Goal: Task Accomplishment & Management: Manage account settings

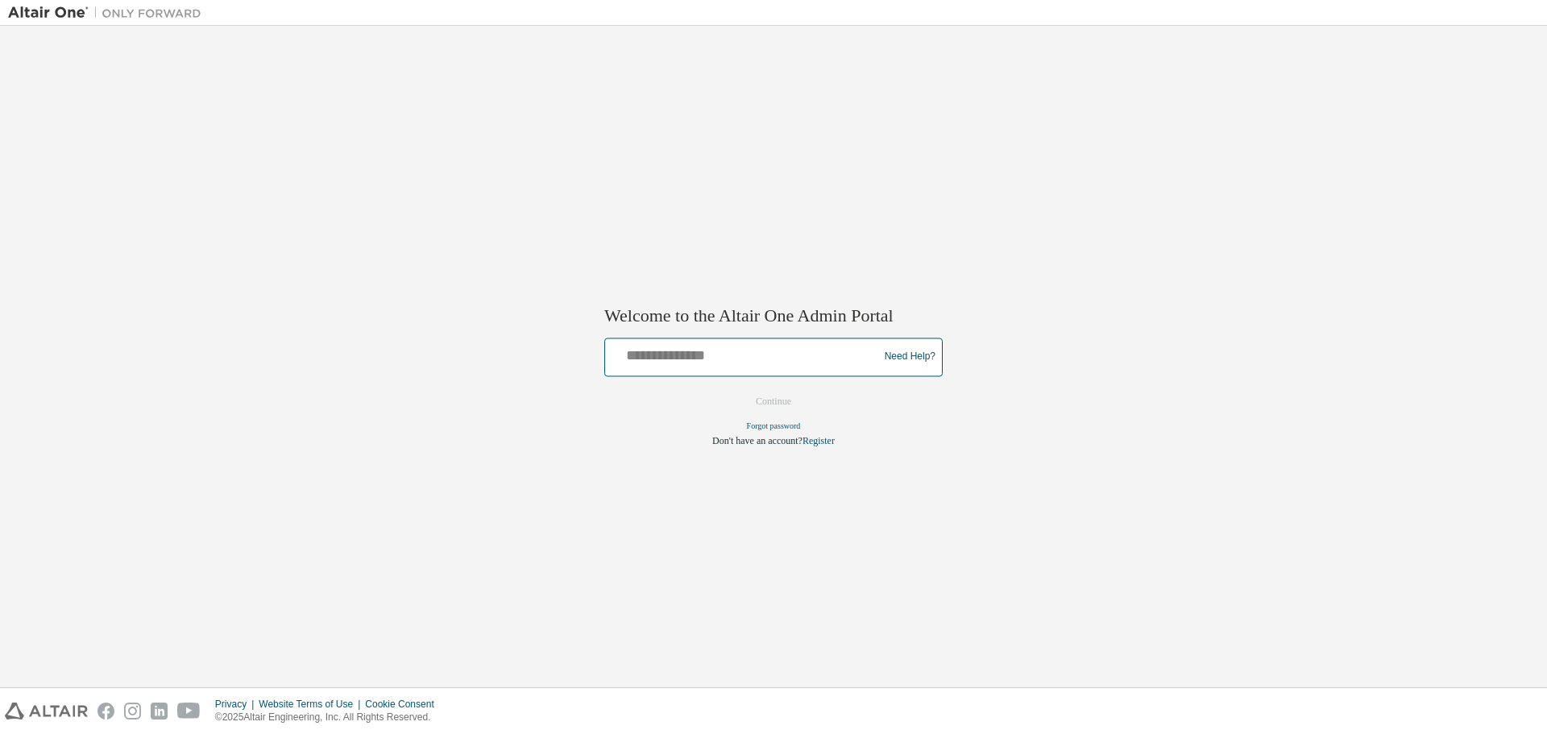
click at [695, 356] on input "text" at bounding box center [744, 353] width 265 height 23
type input "**********"
click at [782, 396] on button "Continue" at bounding box center [773, 401] width 69 height 24
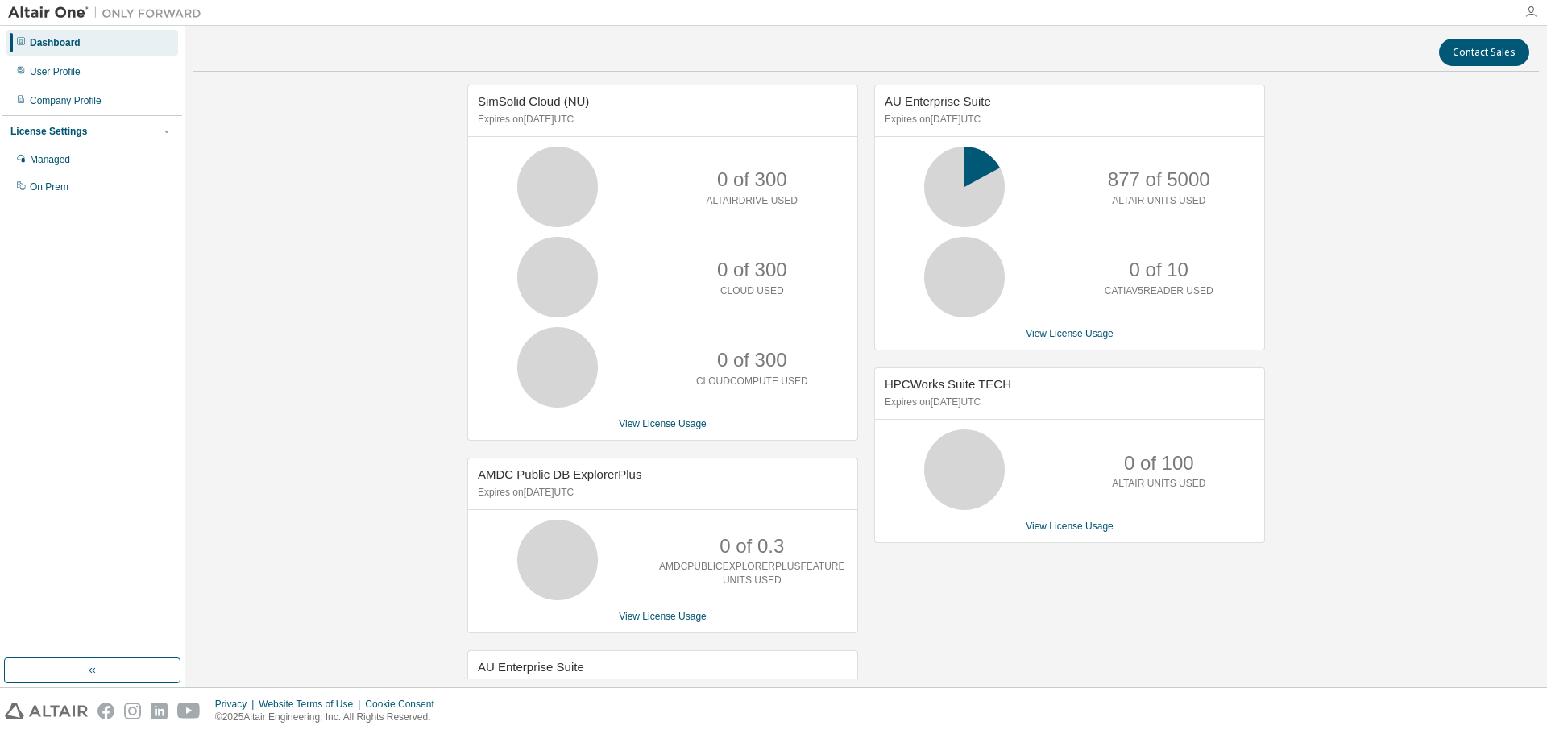
click at [1532, 10] on icon "button" at bounding box center [1531, 12] width 13 height 13
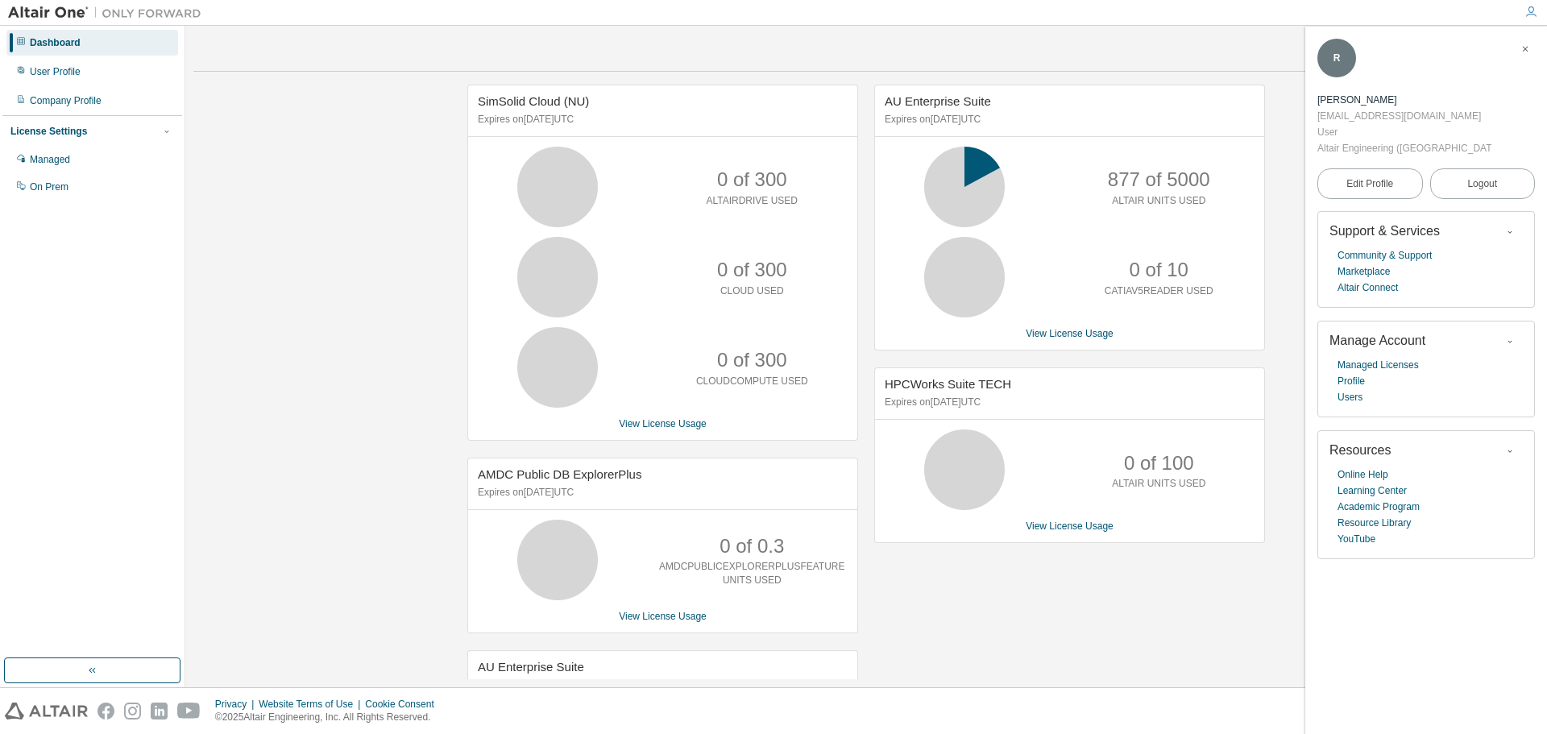
drag, startPoint x: 1219, startPoint y: 54, endPoint x: 1199, endPoint y: 56, distance: 20.3
click at [1218, 54] on div "Contact Sales" at bounding box center [866, 52] width 1326 height 27
click at [23, 74] on icon at bounding box center [21, 70] width 10 height 10
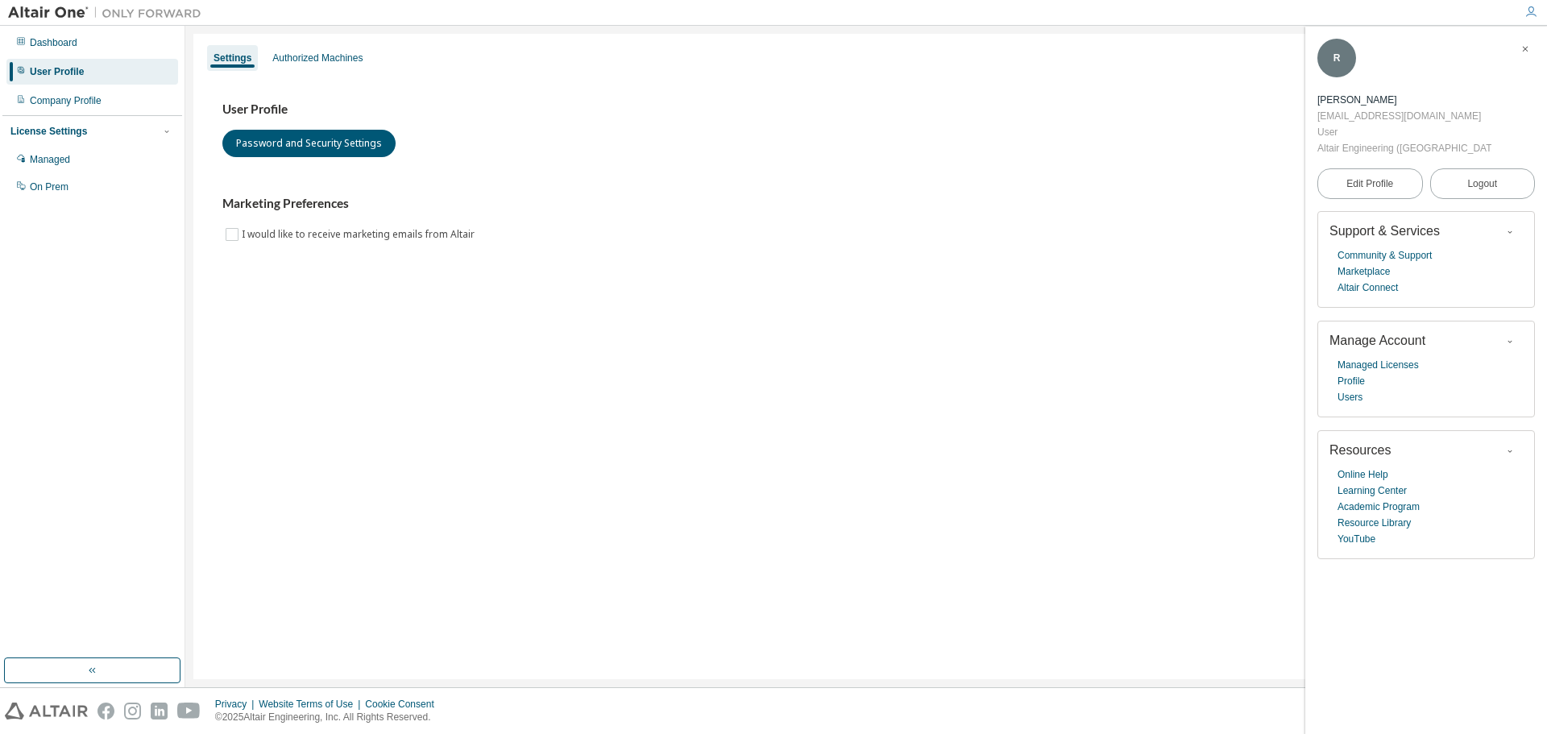
click at [310, 71] on div "Settings Authorized Machines" at bounding box center [866, 58] width 1326 height 29
click at [314, 57] on div "Authorized Machines" at bounding box center [317, 58] width 90 height 13
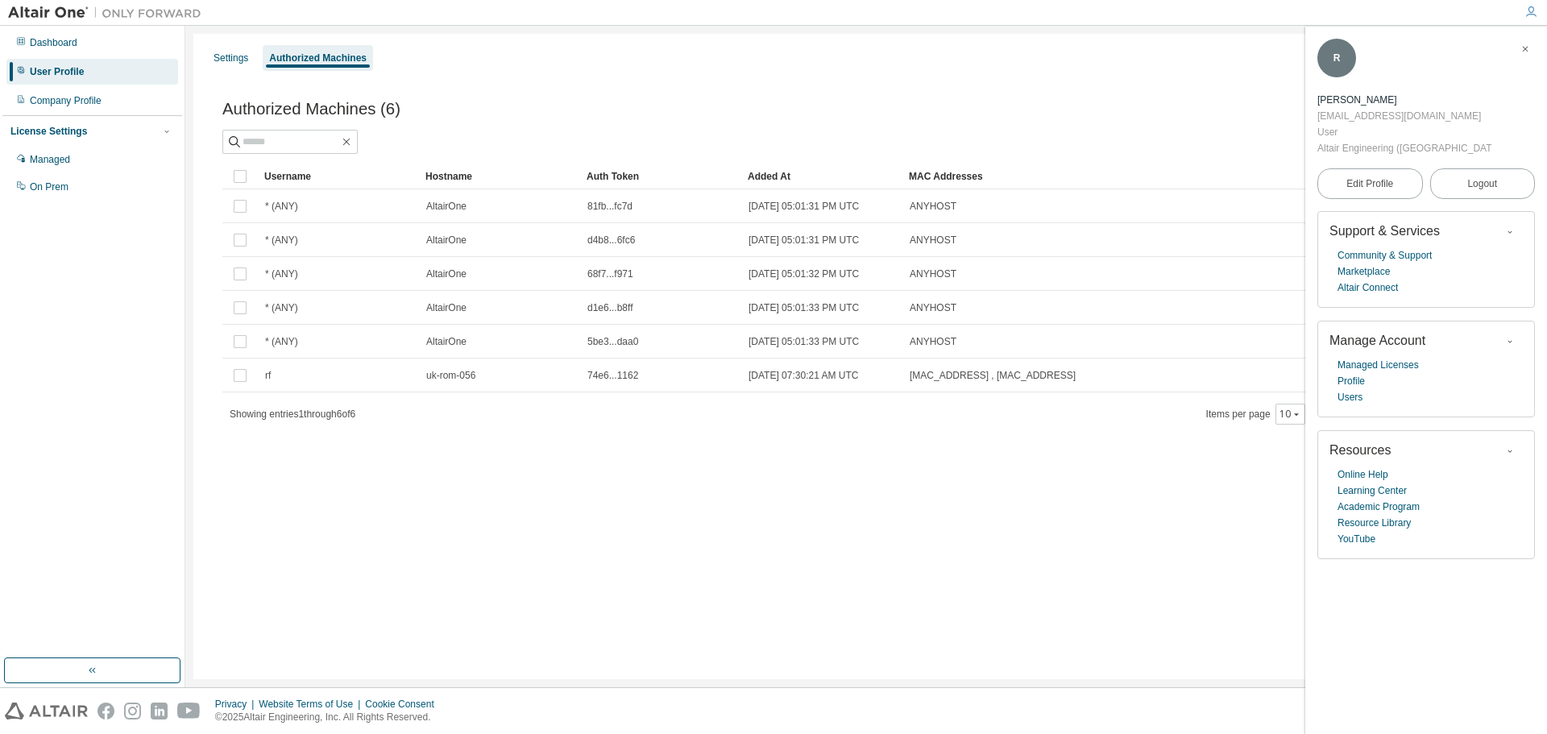
click at [1525, 49] on icon "button" at bounding box center [1526, 49] width 10 height 10
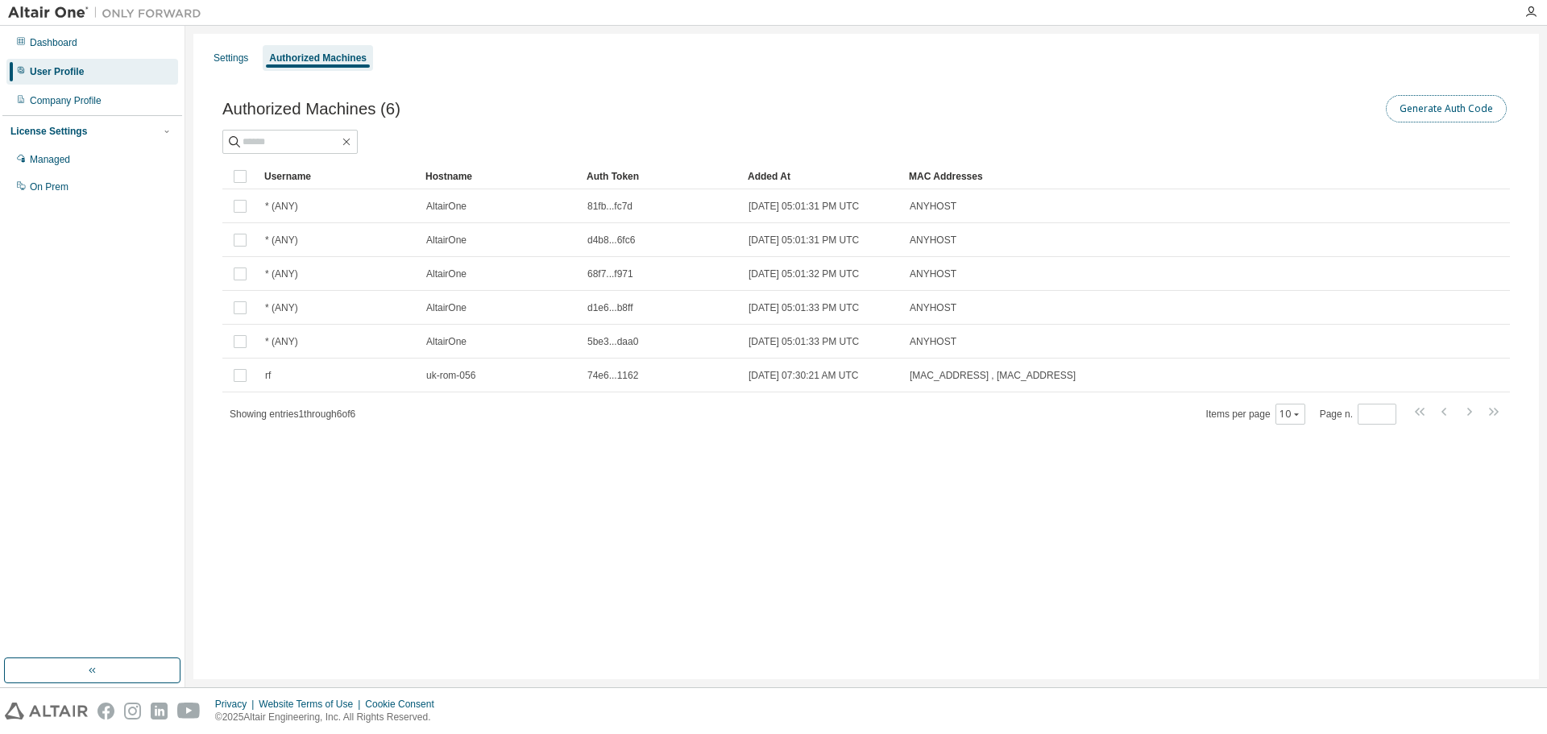
click at [1433, 109] on button "Generate Auth Code" at bounding box center [1446, 108] width 121 height 27
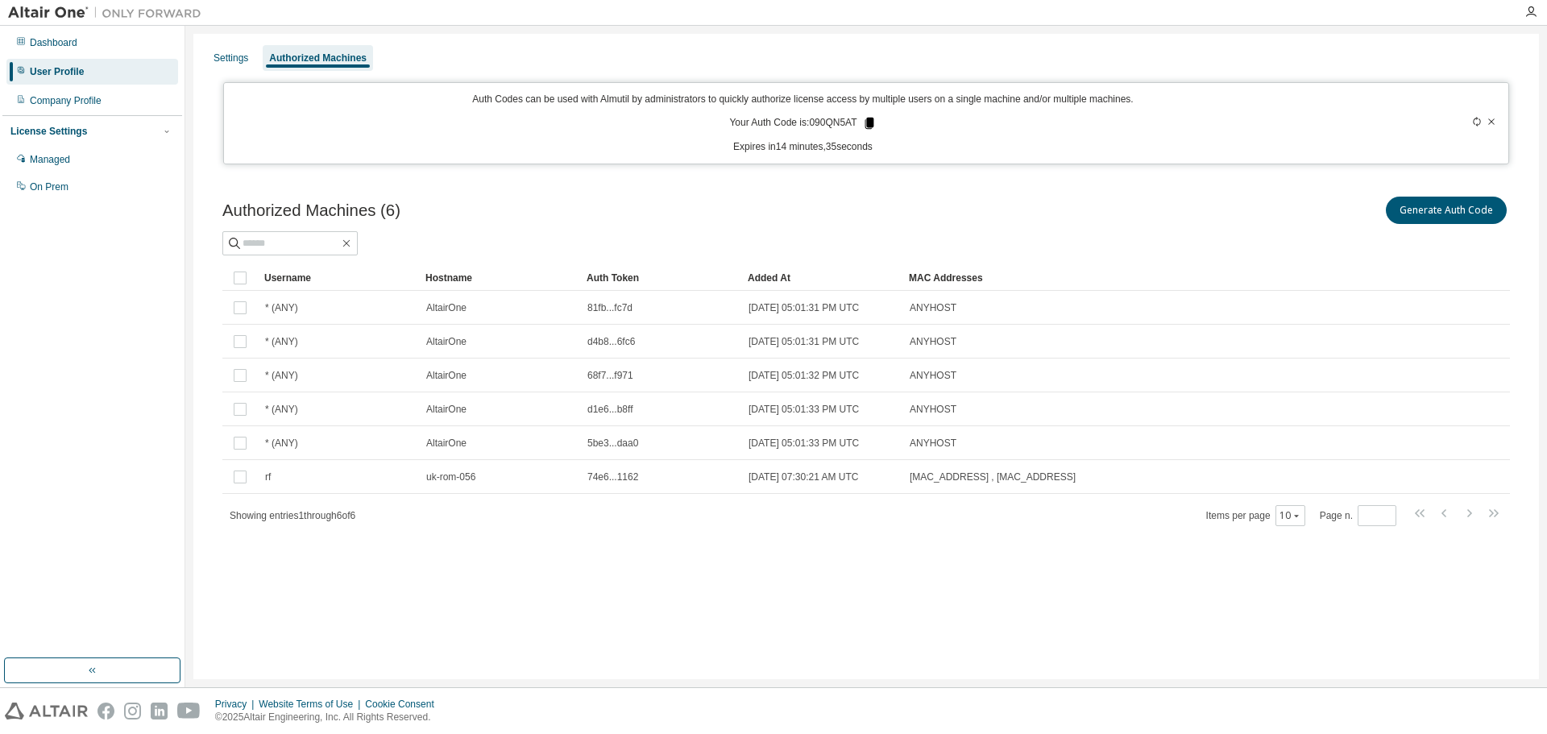
click at [873, 122] on icon at bounding box center [869, 123] width 9 height 11
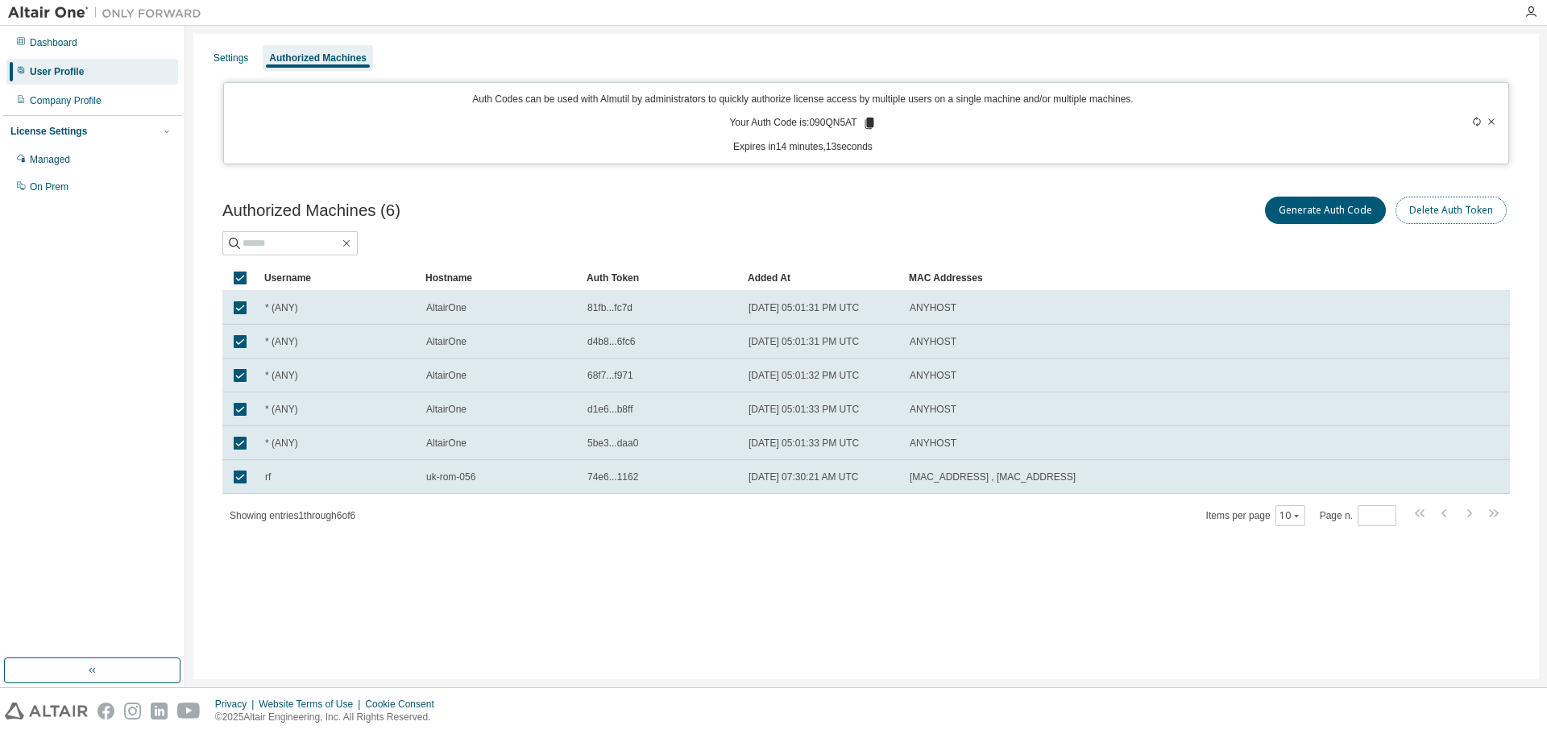
click at [1449, 212] on button "Delete Auth Token" at bounding box center [1451, 210] width 111 height 27
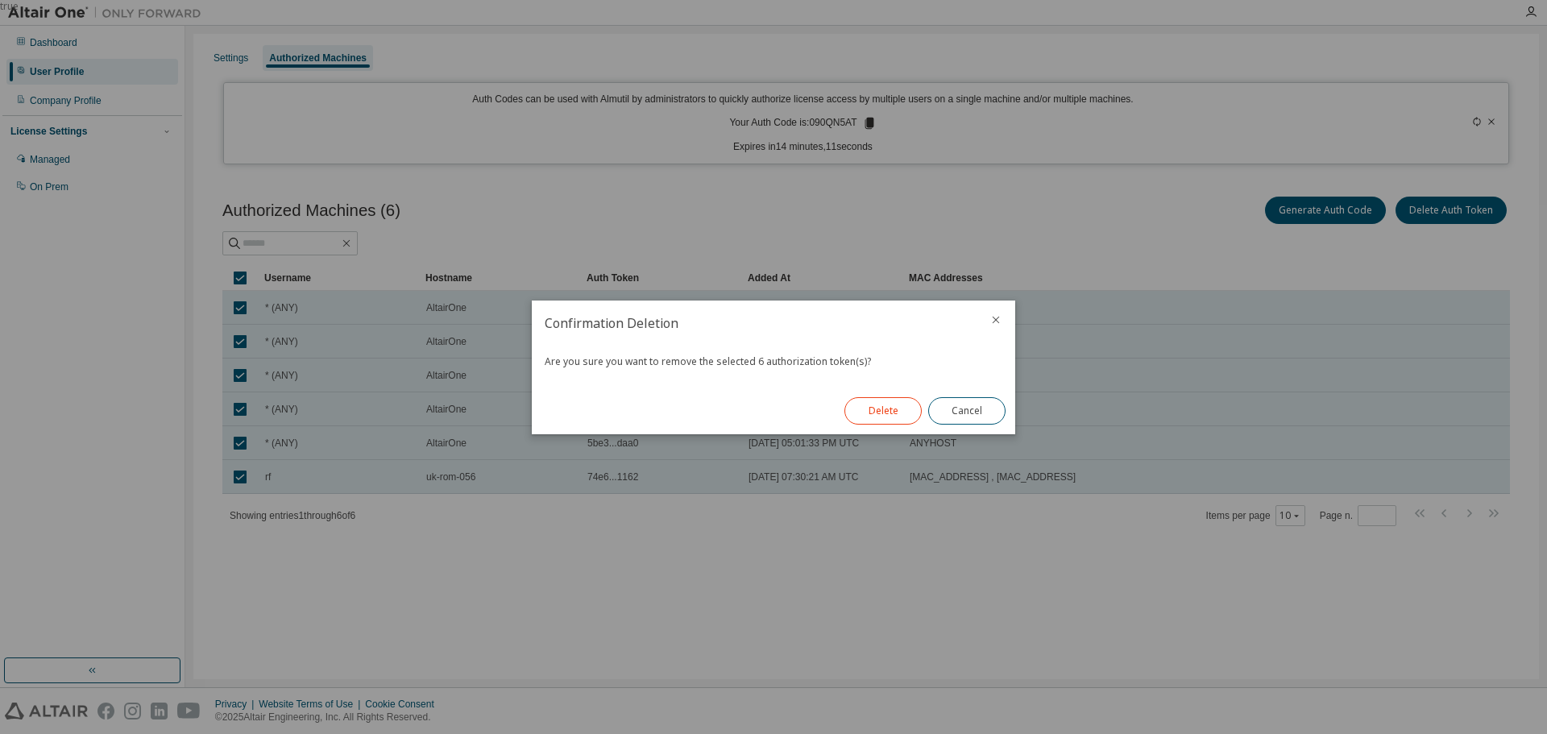
click at [868, 403] on button "Delete" at bounding box center [882, 410] width 77 height 27
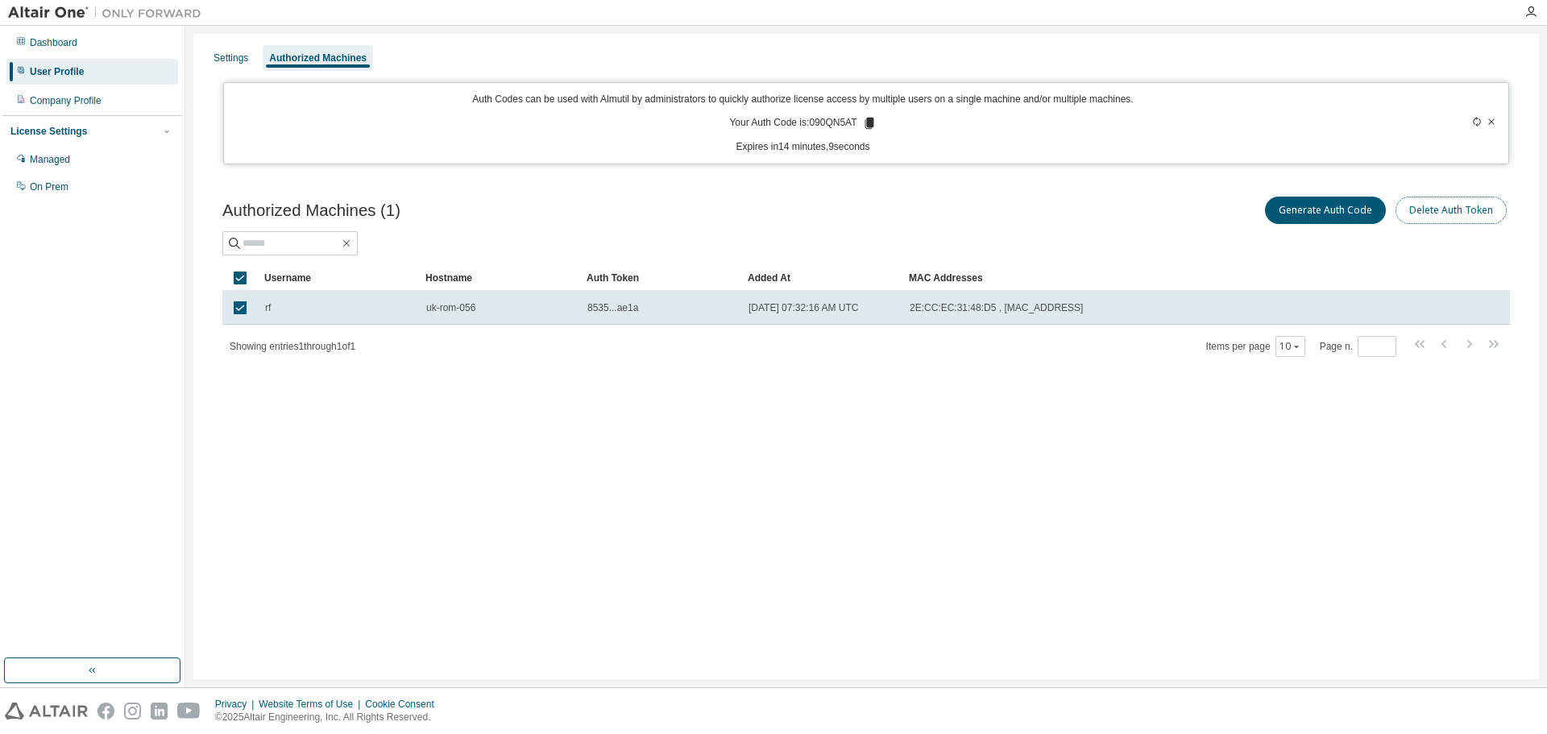
click at [1478, 207] on button "Delete Auth Token" at bounding box center [1451, 210] width 111 height 27
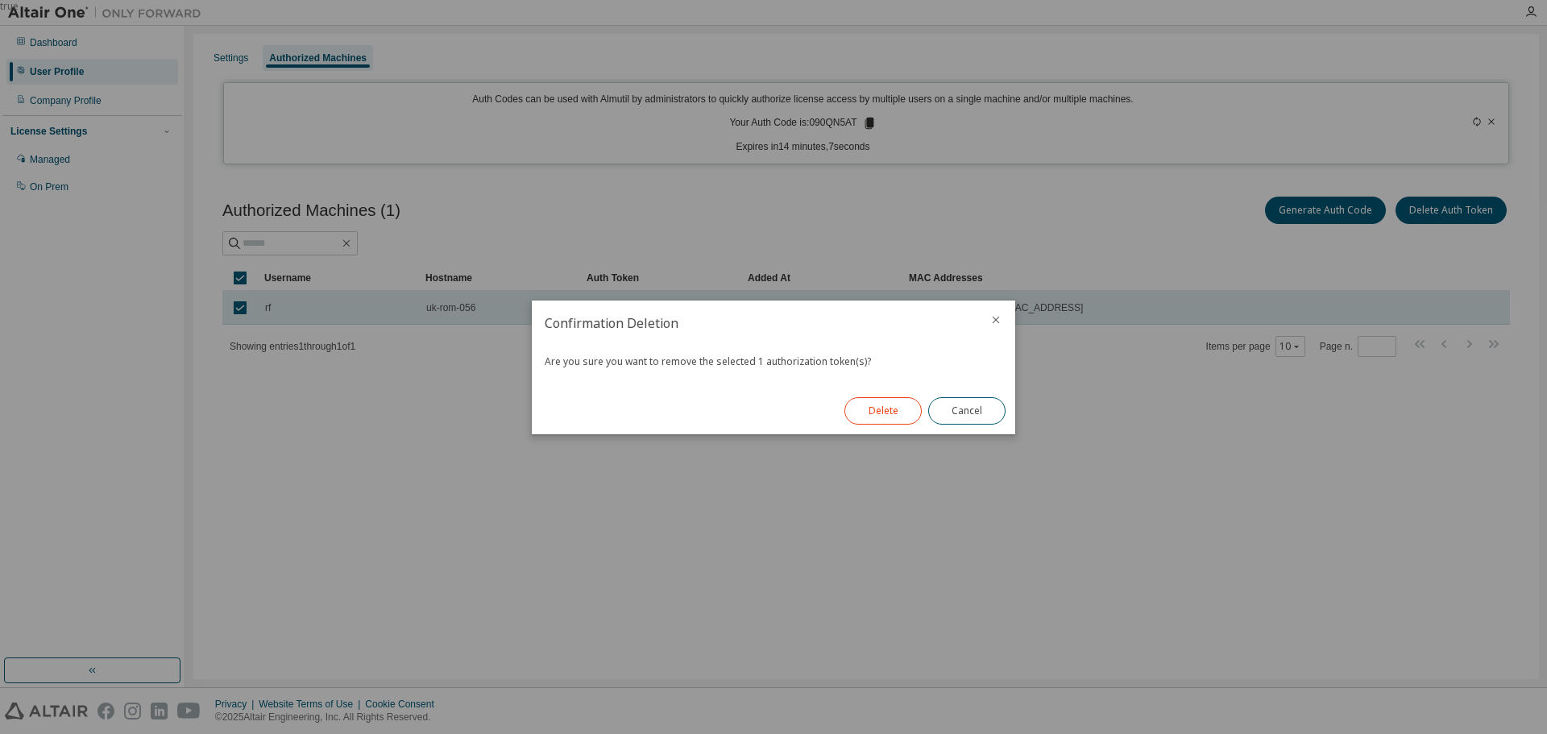
click at [873, 399] on button "Delete" at bounding box center [882, 410] width 77 height 27
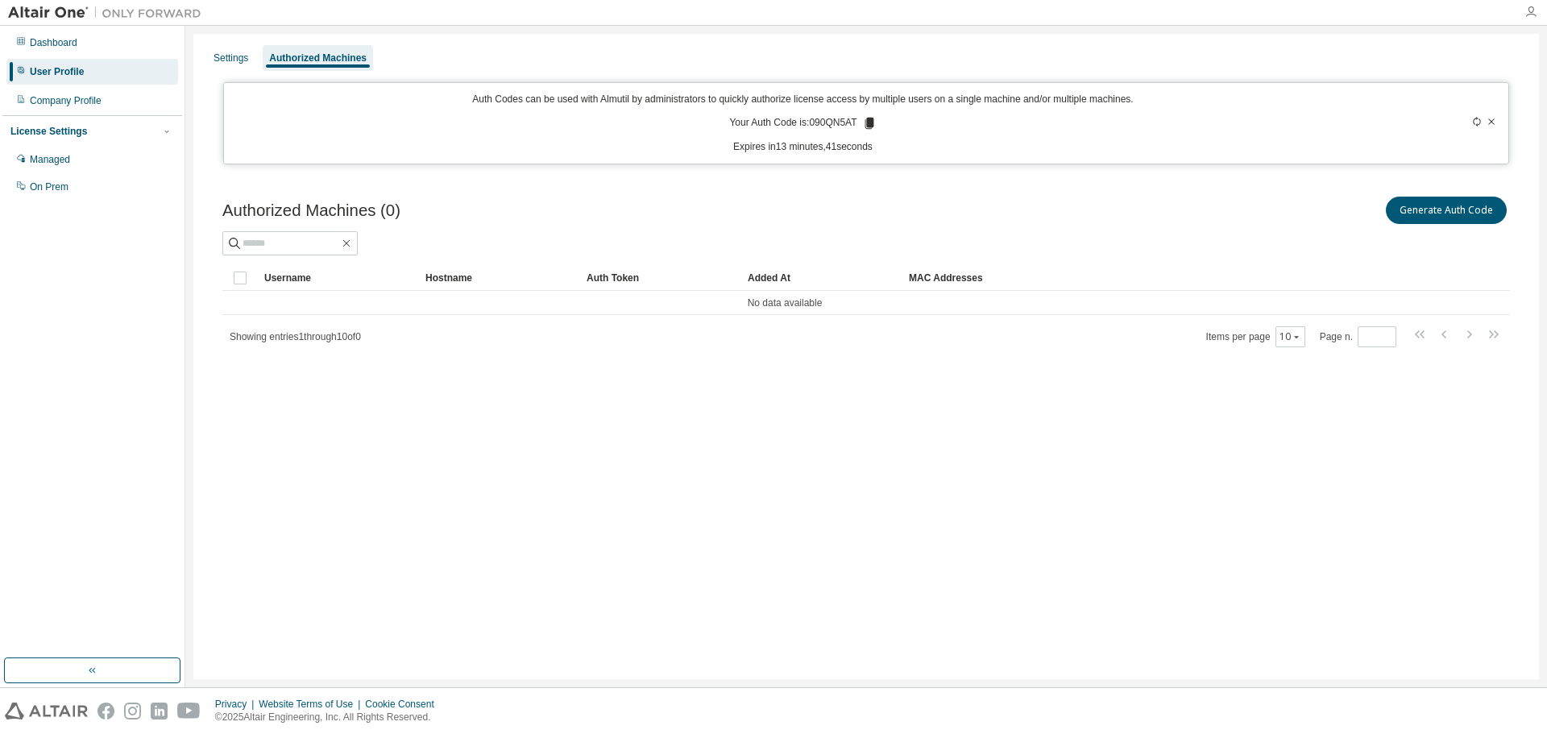
click at [1527, 8] on icon "button" at bounding box center [1531, 12] width 13 height 13
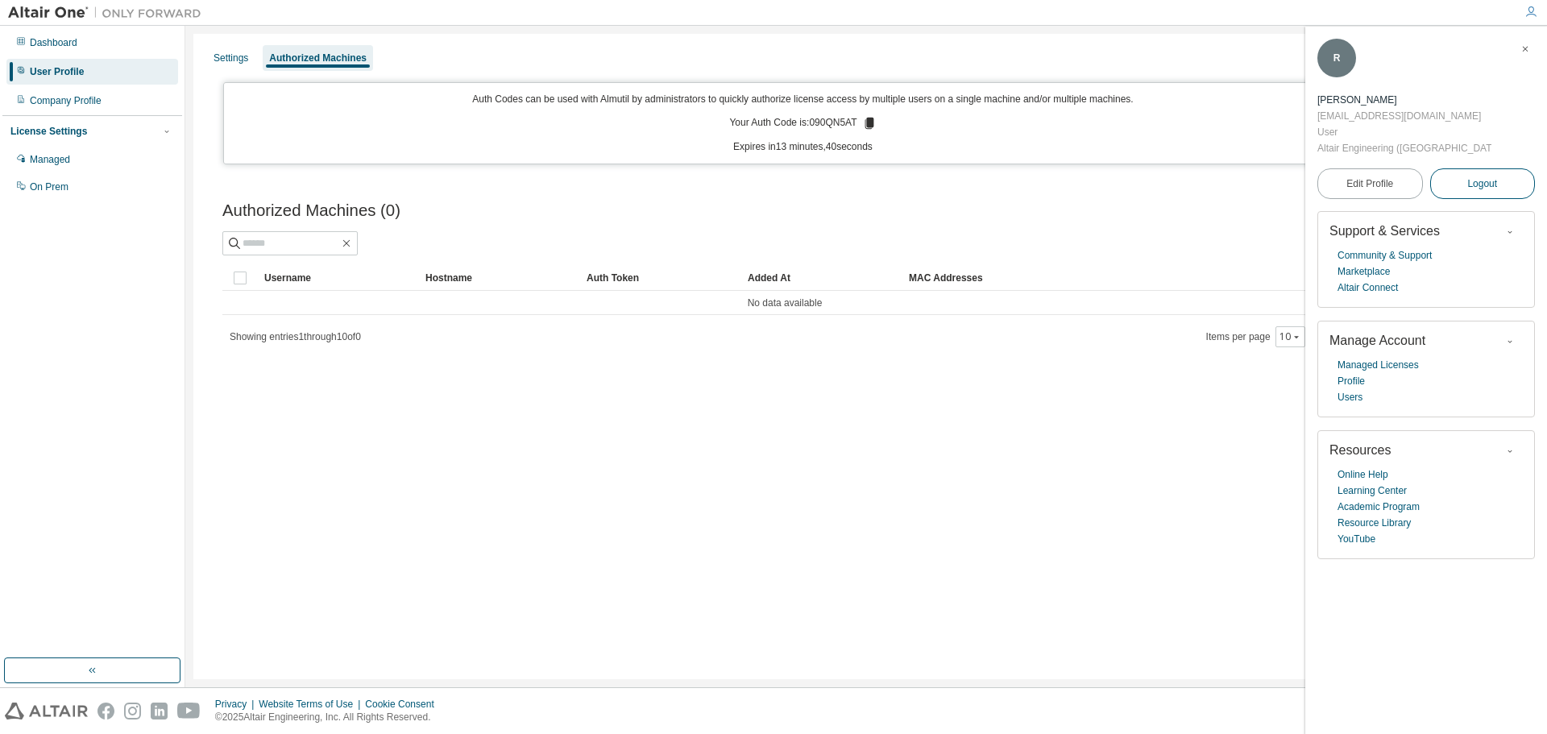
click at [1470, 168] on button "Logout" at bounding box center [1483, 183] width 106 height 31
